Goal: Find contact information: Find contact information

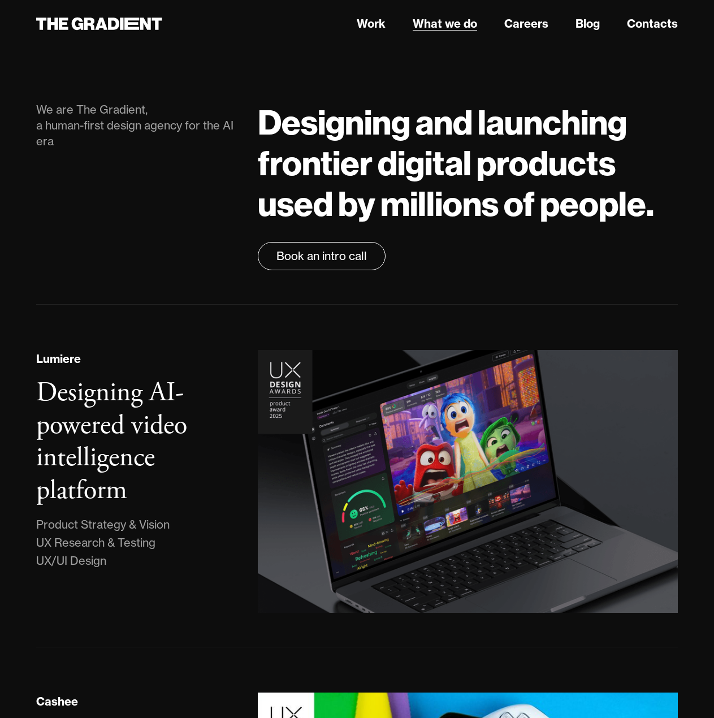
click at [441, 24] on link "What we do" at bounding box center [445, 23] width 64 height 17
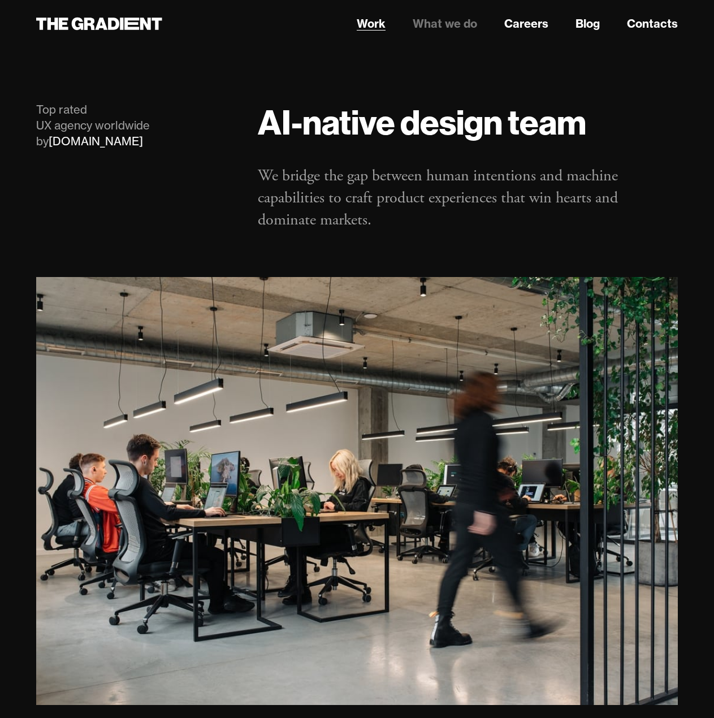
click at [375, 21] on link "Work" at bounding box center [371, 23] width 29 height 17
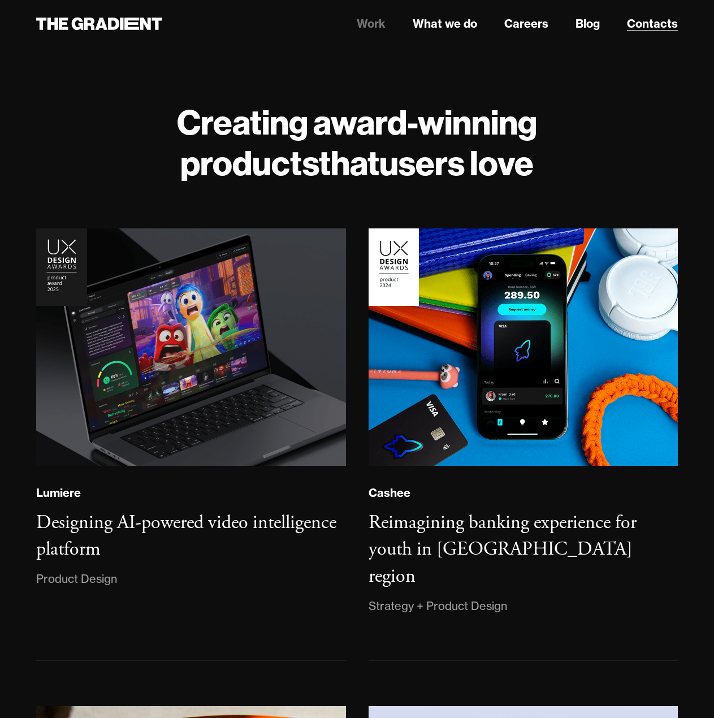
click at [668, 30] on link "Contacts" at bounding box center [652, 23] width 51 height 17
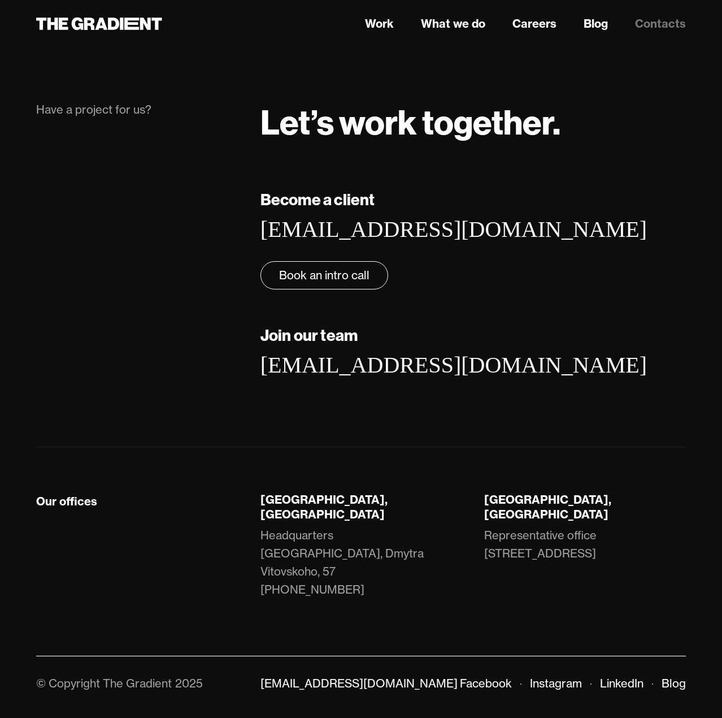
click at [187, 428] on div "Have a project for us? Let’s work together. Become a client hello@thegradient.c…" at bounding box center [361, 252] width 650 height 391
click at [623, 676] on link "LinkedIn" at bounding box center [622, 683] width 44 height 14
